Goal: Task Accomplishment & Management: Complete application form

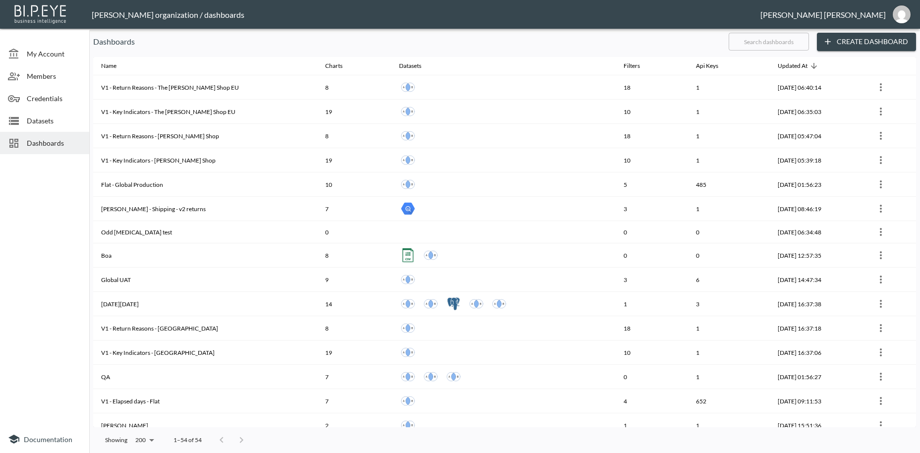
click at [45, 99] on span "Credentials" at bounding box center [54, 98] width 55 height 10
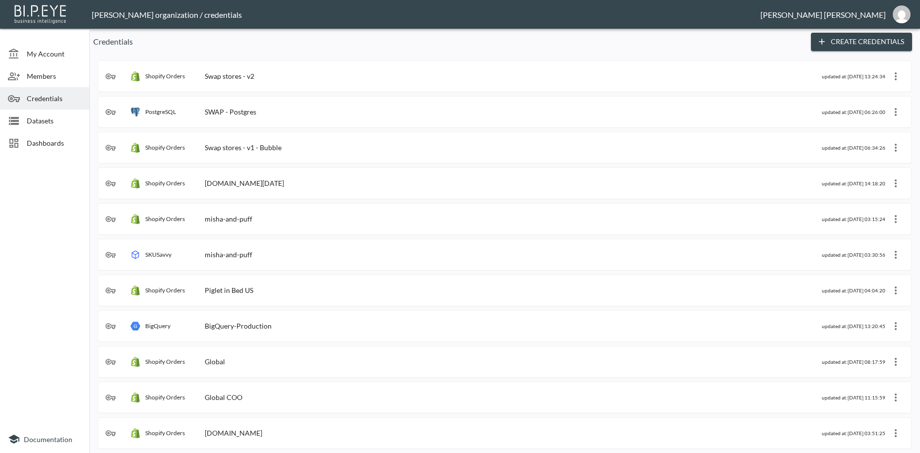
click at [273, 77] on div "Shopify Orders Swap stores - v2" at bounding box center [464, 76] width 716 height 10
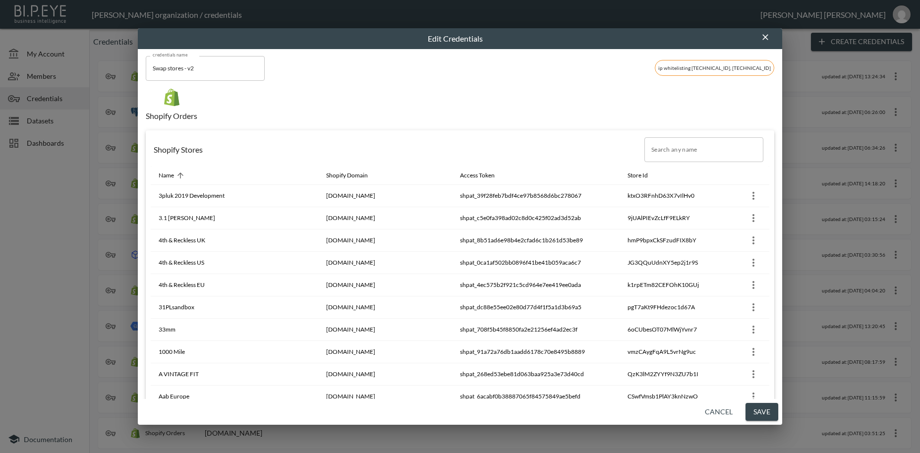
click at [673, 146] on input "Search any name" at bounding box center [703, 149] width 119 height 25
paste input "Rat & Boa AUS"
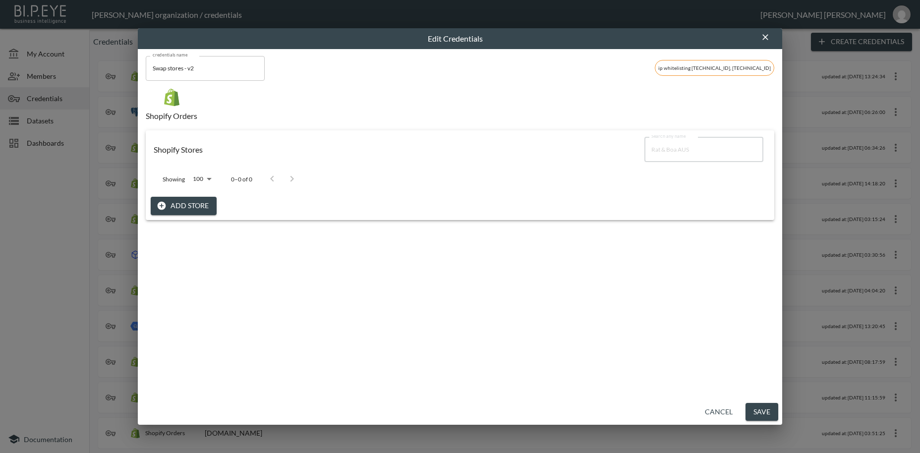
type input "Rat & Boa AUS"
click at [188, 206] on button "Add Store" at bounding box center [184, 206] width 66 height 18
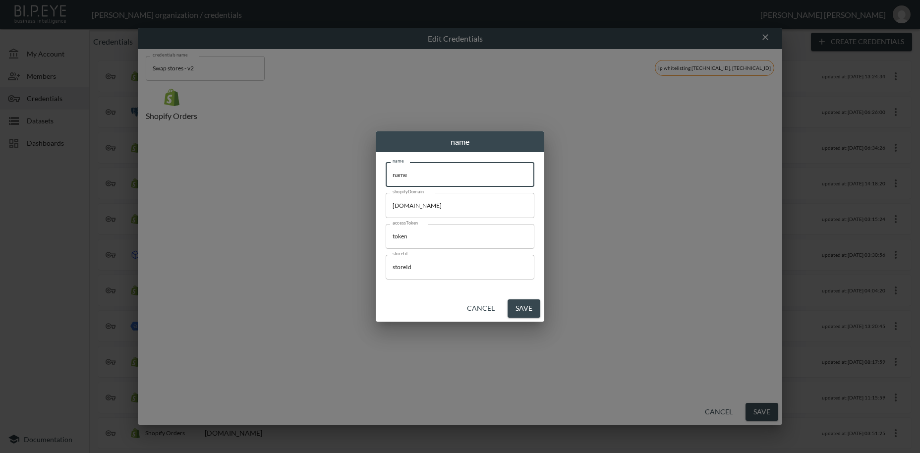
click at [386, 170] on input "name" at bounding box center [460, 174] width 149 height 25
paste input "Rat & Boa AUS"
type input "Rat & Boa AUS"
drag, startPoint x: 480, startPoint y: 204, endPoint x: 368, endPoint y: 205, distance: 111.5
click at [386, 200] on input "[DOMAIN_NAME]" at bounding box center [460, 205] width 149 height 25
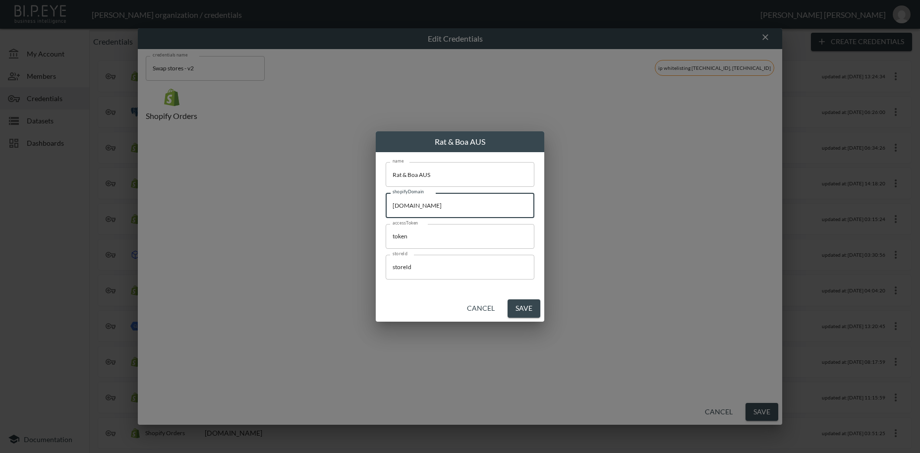
paste input "ratandboaaus"
type input "[DOMAIN_NAME]"
drag, startPoint x: 432, startPoint y: 241, endPoint x: 356, endPoint y: 241, distance: 75.9
click at [386, 234] on input "token" at bounding box center [460, 236] width 149 height 25
paste input "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"
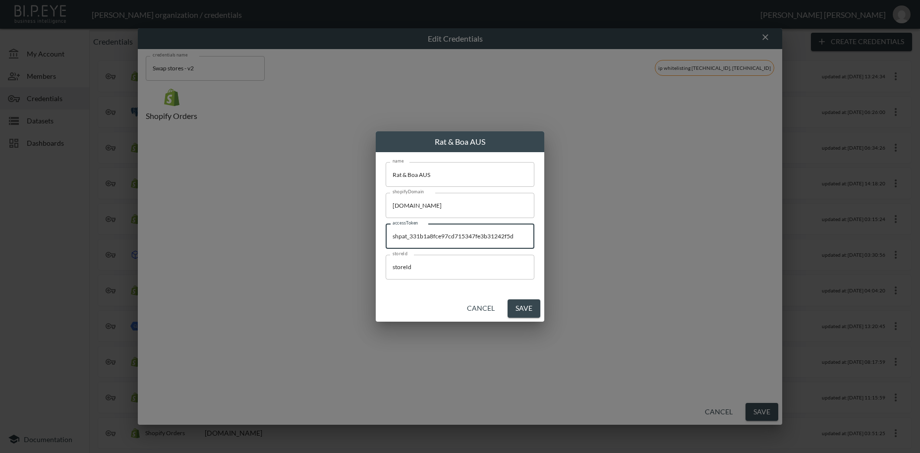
type input "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"
drag, startPoint x: 352, startPoint y: 262, endPoint x: 442, endPoint y: 313, distance: 103.0
click at [386, 263] on input "storeId" at bounding box center [460, 267] width 149 height 25
paste input "hOM9WJIypBGFLxR68kEz"
type input "hOM9WJIypBGFLxR68kEz"
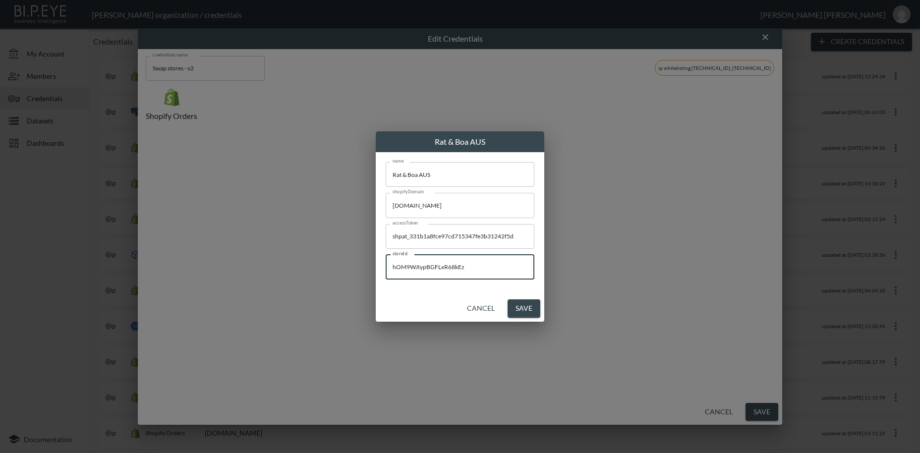
click at [523, 310] on button "Save" at bounding box center [524, 308] width 33 height 18
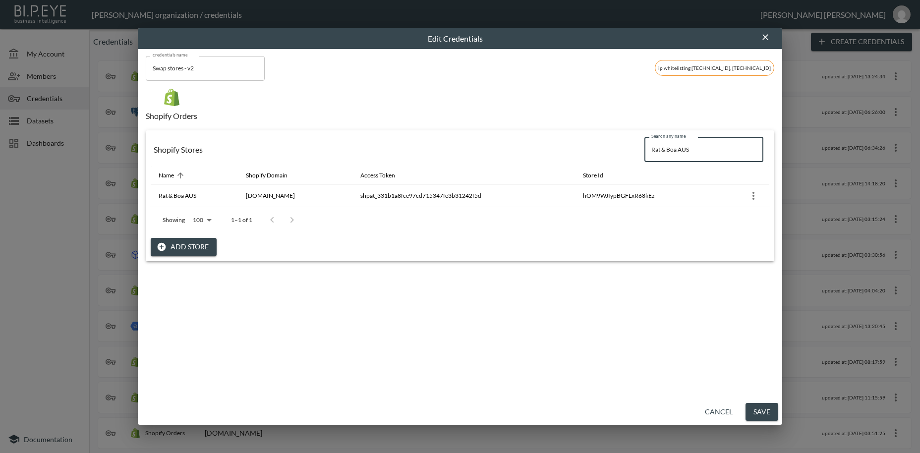
drag, startPoint x: 706, startPoint y: 150, endPoint x: 644, endPoint y: 151, distance: 62.0
click at [644, 151] on input "Rat & Boa AUS" at bounding box center [703, 149] width 119 height 25
paste input "OKSANDA"
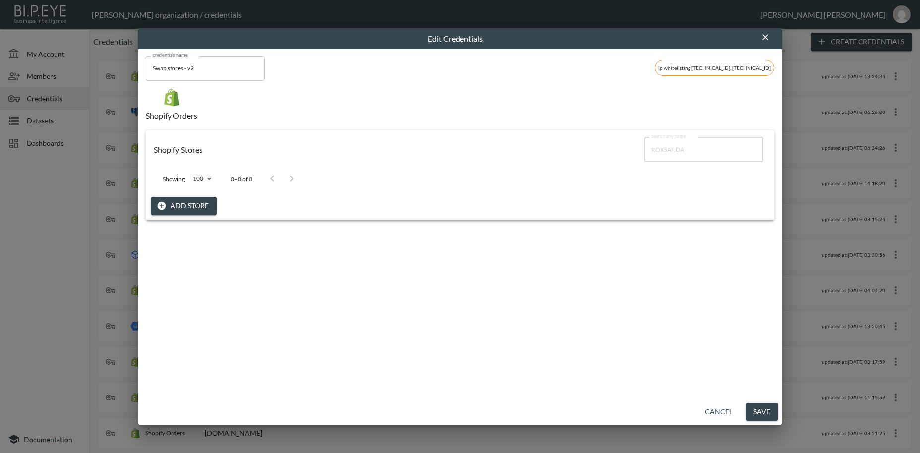
type input "ROKSANDA"
click at [182, 204] on button "Add Store" at bounding box center [184, 206] width 66 height 18
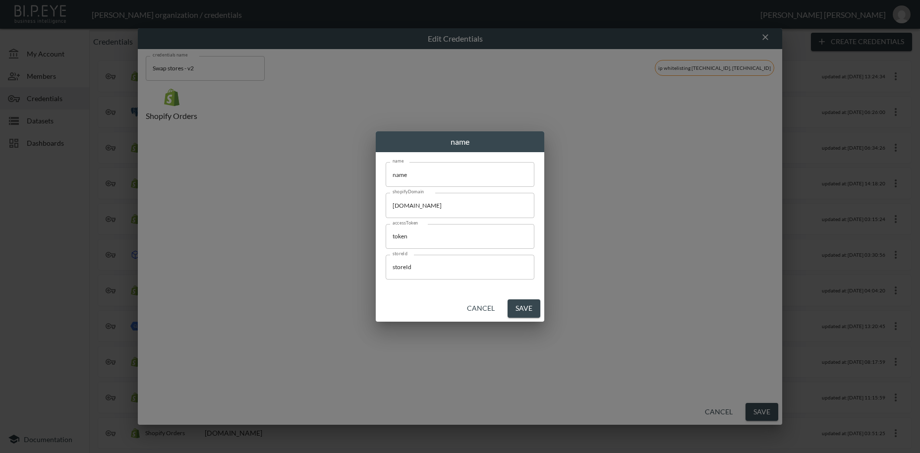
click at [386, 174] on input "name" at bounding box center [460, 174] width 149 height 25
paste input "ROKSANDA"
type input "ROKSANDA"
drag, startPoint x: 386, startPoint y: 207, endPoint x: 368, endPoint y: 207, distance: 17.8
click at [386, 207] on input "[DOMAIN_NAME]" at bounding box center [460, 205] width 149 height 25
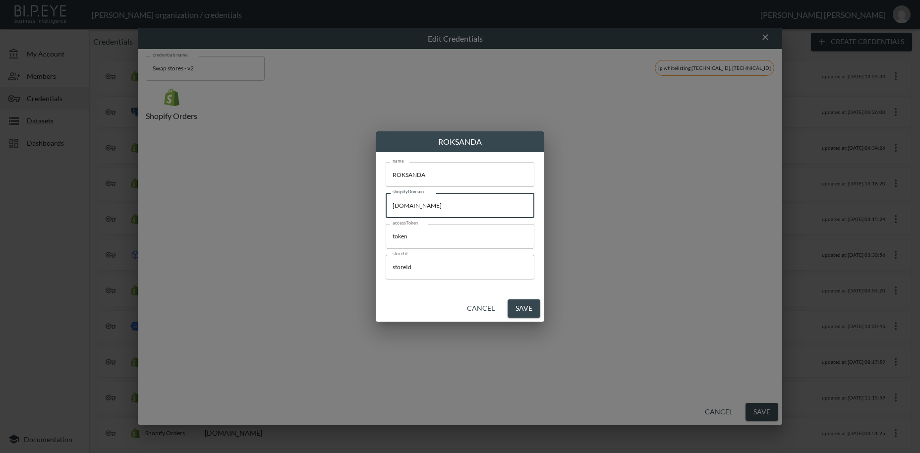
paste input "rbdm-limited"
type input "[DOMAIN_NAME]"
drag, startPoint x: 433, startPoint y: 233, endPoint x: 362, endPoint y: 228, distance: 70.6
click at [386, 228] on input "token" at bounding box center [460, 236] width 149 height 25
paste input "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"
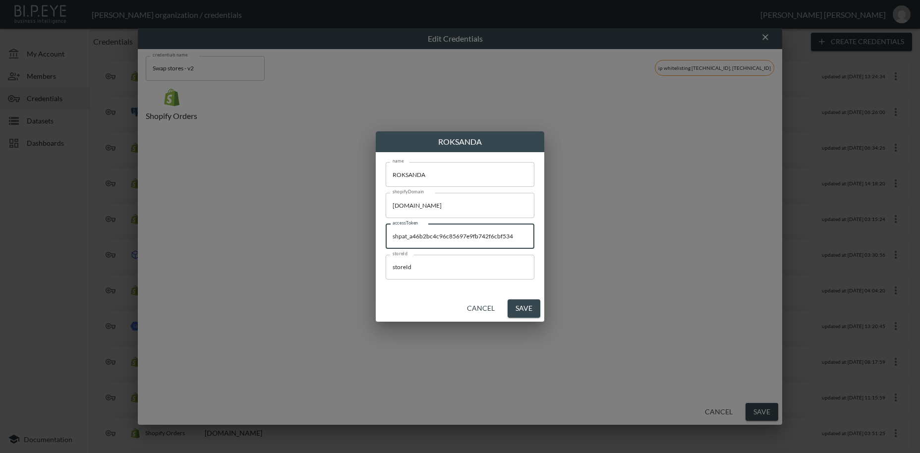
type input "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"
drag, startPoint x: 429, startPoint y: 264, endPoint x: 384, endPoint y: 290, distance: 51.5
click at [386, 261] on input "storeId" at bounding box center [460, 267] width 149 height 25
paste input "HuYu2TfIqukZXQsStmCh"
type input "HuYu2TfIqukZXQsStmCh"
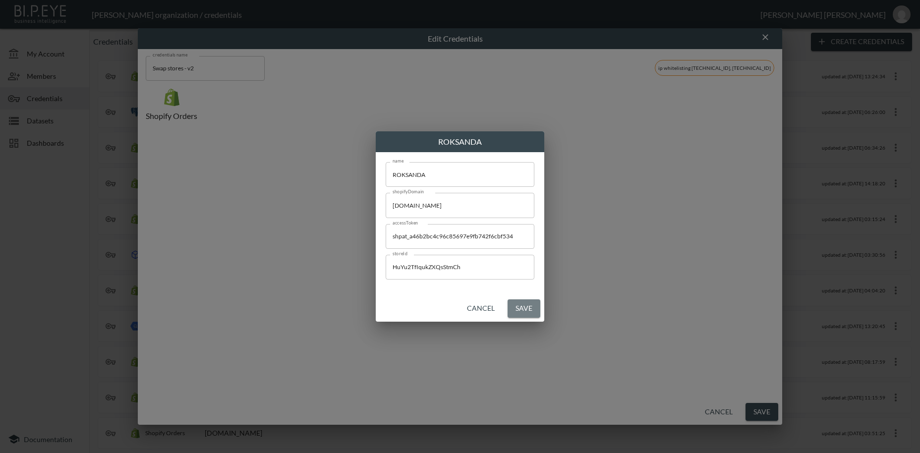
click at [525, 307] on button "Save" at bounding box center [524, 308] width 33 height 18
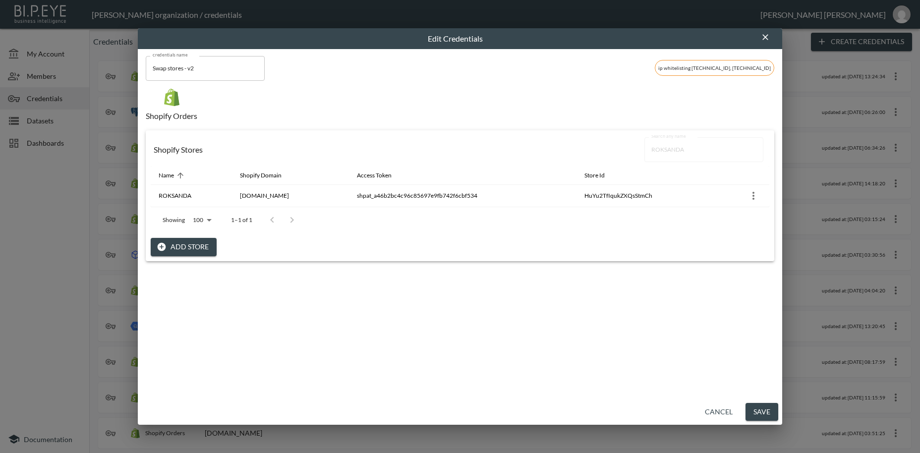
click at [762, 412] on button "Save" at bounding box center [762, 412] width 33 height 18
